Goal: Book appointment/travel/reservation

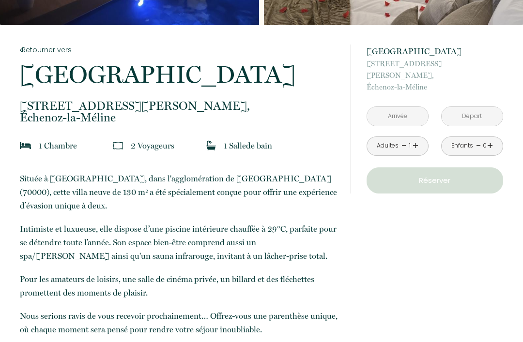
scroll to position [166, 0]
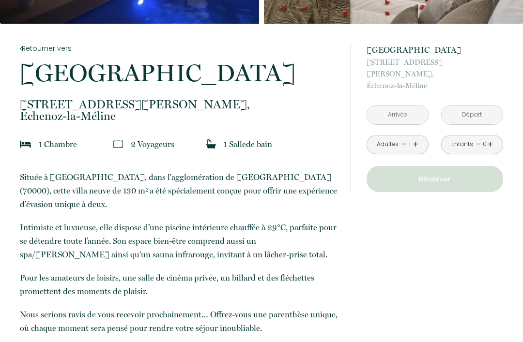
click at [388, 106] on input "text" at bounding box center [397, 115] width 61 height 19
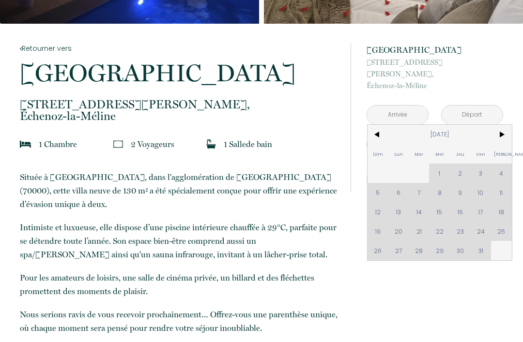
click at [504, 125] on span ">" at bounding box center [501, 134] width 21 height 19
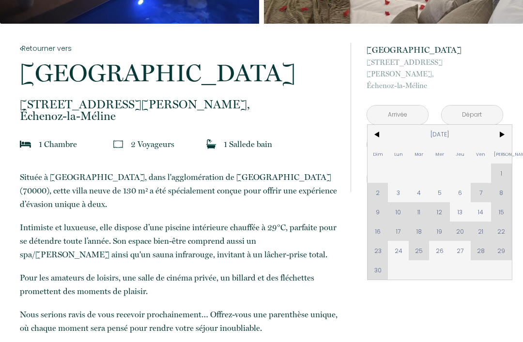
click at [502, 127] on span ">" at bounding box center [501, 134] width 21 height 19
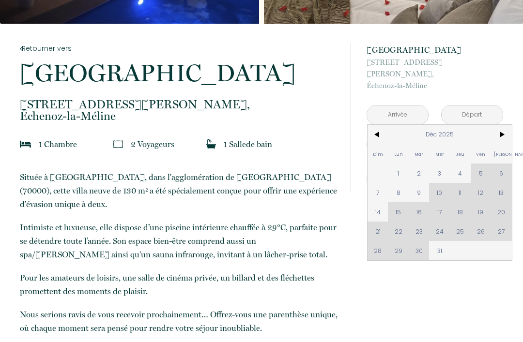
click at [503, 127] on span ">" at bounding box center [501, 134] width 21 height 19
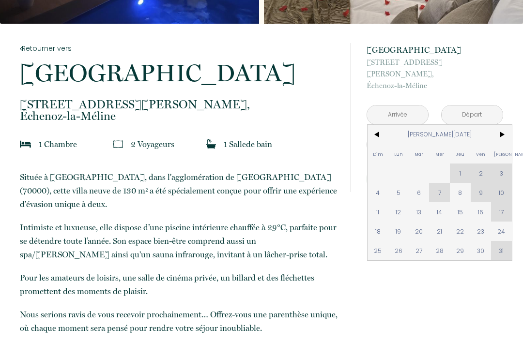
click at [505, 125] on span ">" at bounding box center [501, 134] width 21 height 19
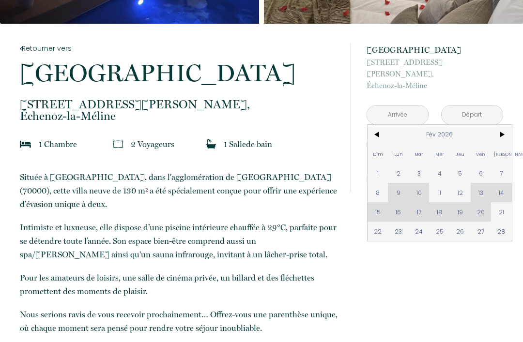
click at [502, 127] on span ">" at bounding box center [501, 134] width 21 height 19
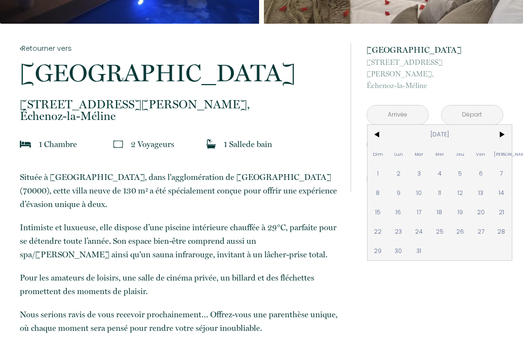
click at [378, 127] on span "<" at bounding box center [377, 134] width 21 height 19
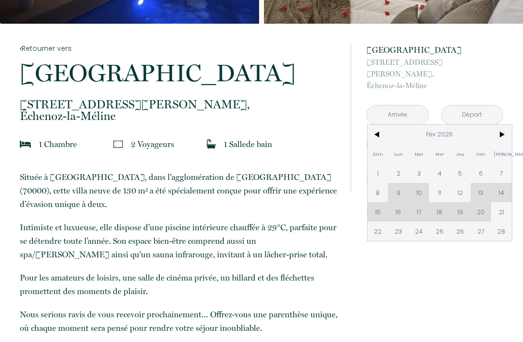
click at [503, 125] on span ">" at bounding box center [501, 134] width 21 height 19
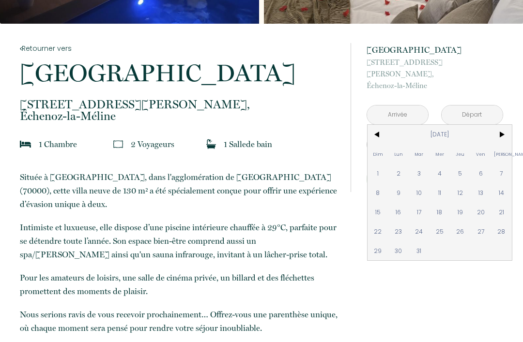
click at [503, 125] on span ">" at bounding box center [501, 134] width 21 height 19
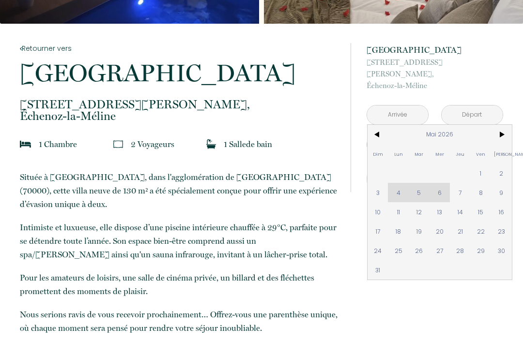
click at [503, 125] on span ">" at bounding box center [501, 134] width 21 height 19
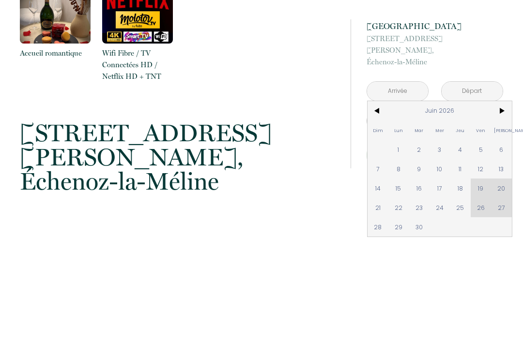
scroll to position [1123, 0]
